Goal: Transaction & Acquisition: Purchase product/service

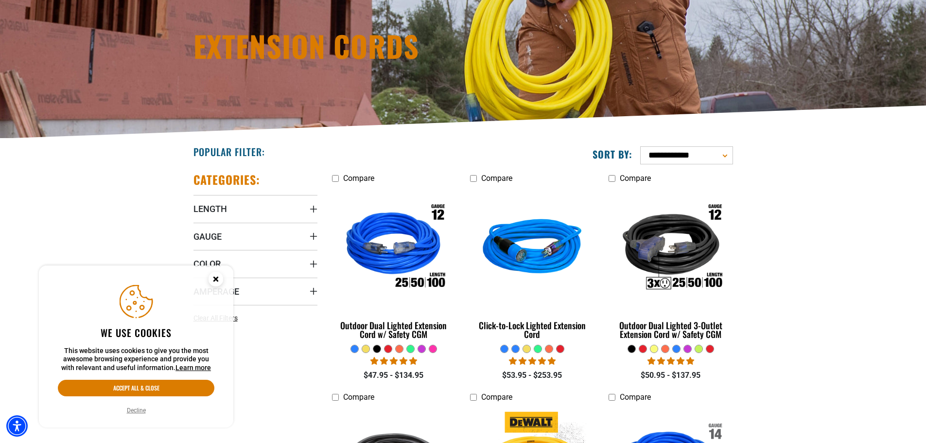
scroll to position [243, 0]
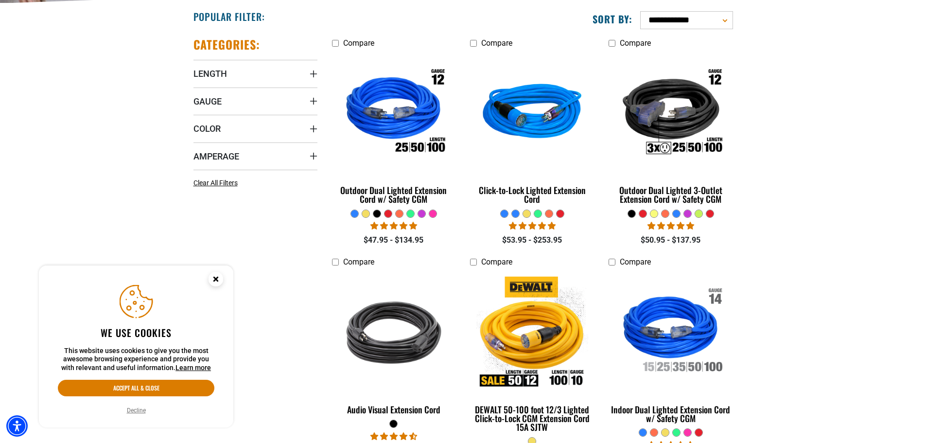
click at [224, 283] on icon "Close this option" at bounding box center [215, 280] width 29 height 29
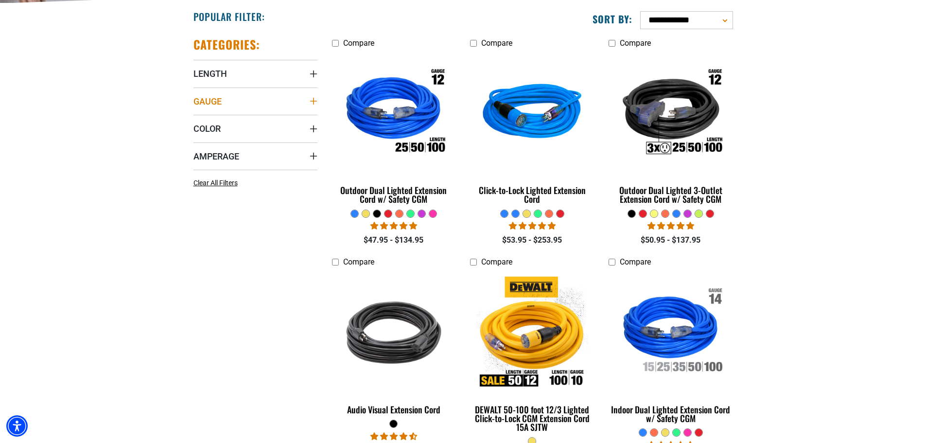
click at [313, 96] on summary "Gauge" at bounding box center [256, 101] width 124 height 27
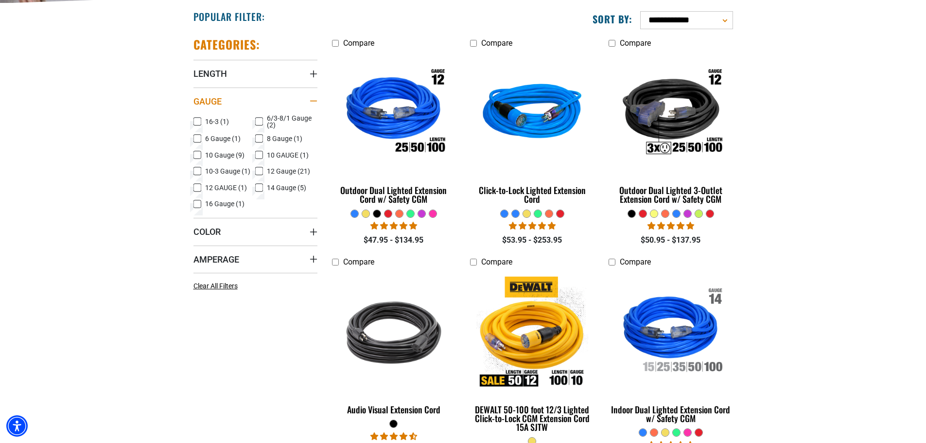
click at [313, 96] on summary "Gauge" at bounding box center [256, 101] width 124 height 27
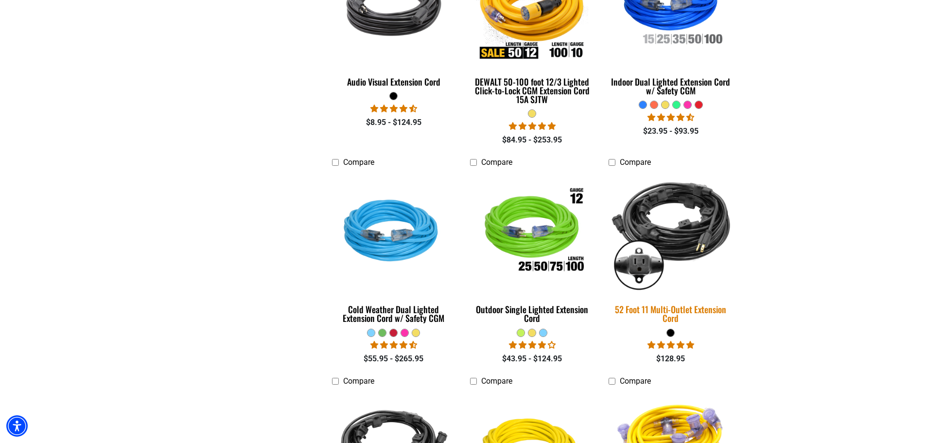
scroll to position [632, 0]
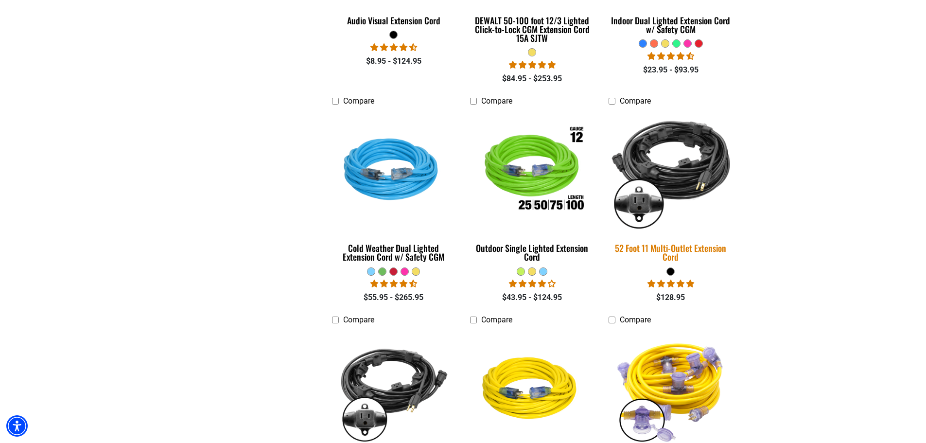
click at [684, 152] on img at bounding box center [671, 171] width 136 height 125
